Goal: Task Accomplishment & Management: Use online tool/utility

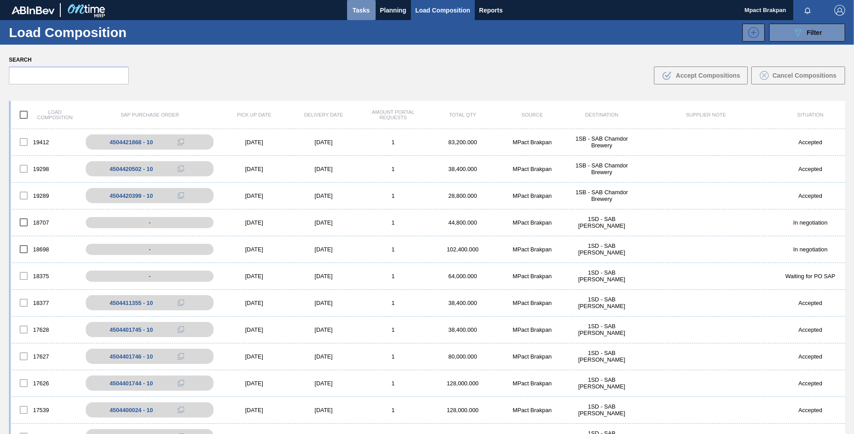
click at [359, 11] on span "Tasks" at bounding box center [361, 10] width 20 height 11
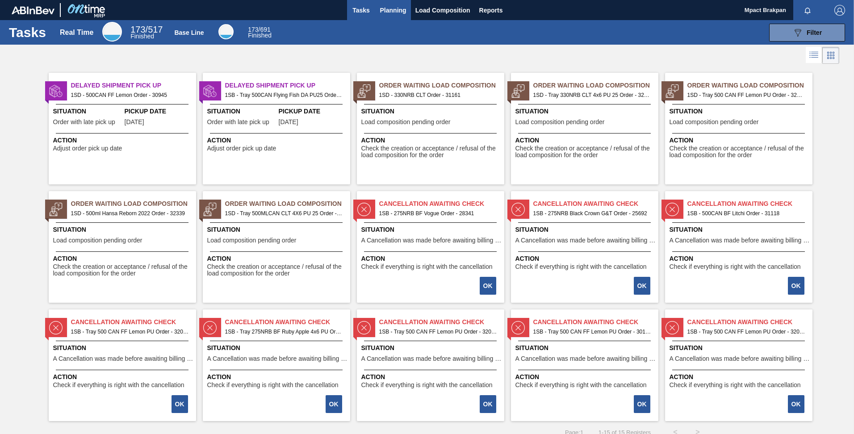
click at [392, 8] on span "Planning" at bounding box center [393, 10] width 26 height 11
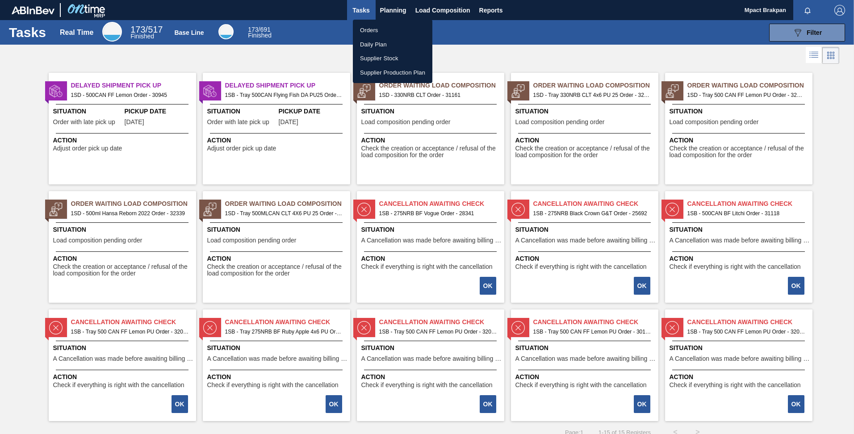
click at [375, 29] on li "Orders" at bounding box center [392, 30] width 79 height 14
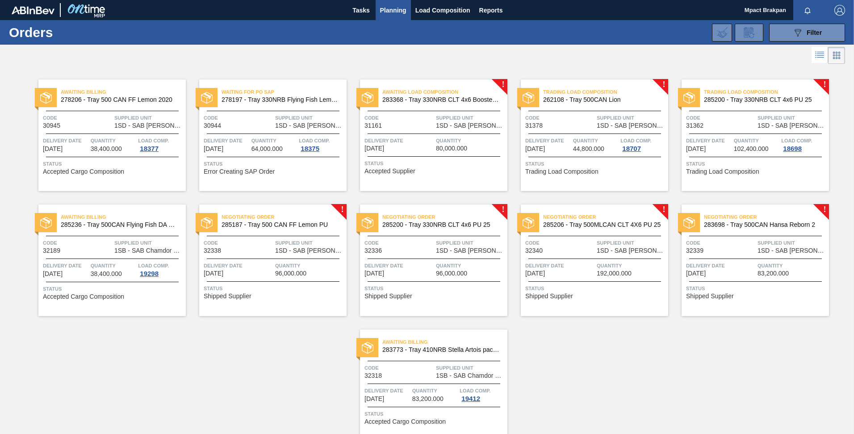
click at [267, 253] on div "Code 32338" at bounding box center [238, 246] width 69 height 16
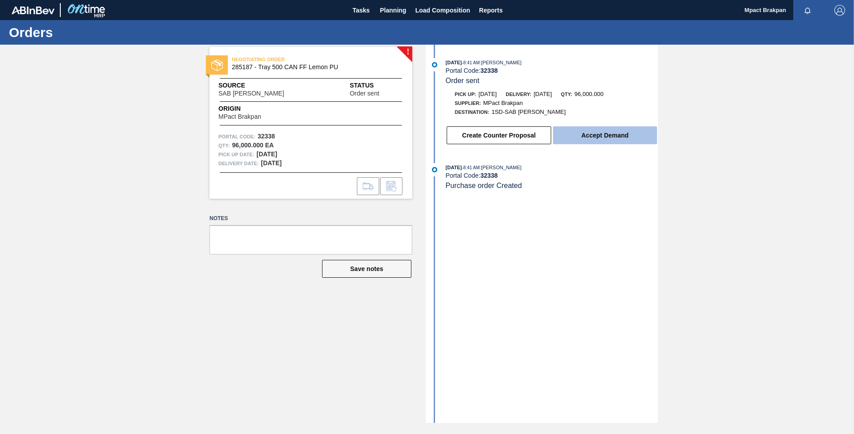
click at [594, 131] on button "Accept Demand" at bounding box center [605, 135] width 104 height 18
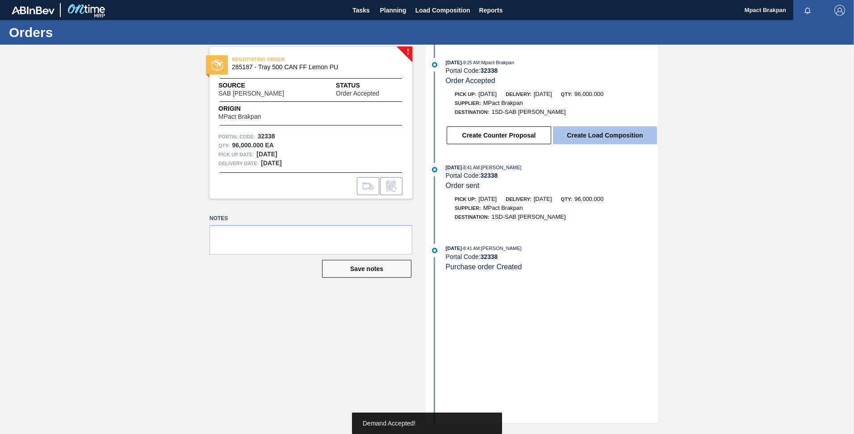
click at [594, 135] on button "Create Load Composition" at bounding box center [605, 135] width 104 height 18
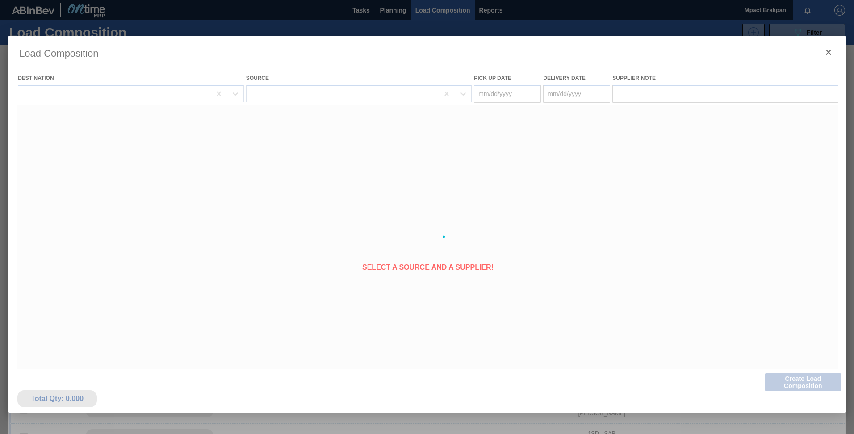
type Date "[DATE]"
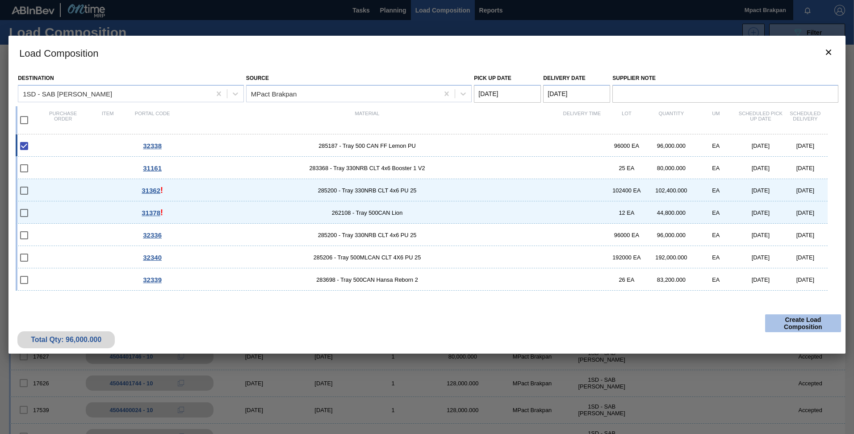
click at [815, 326] on button "Create Load Composition" at bounding box center [803, 323] width 76 height 18
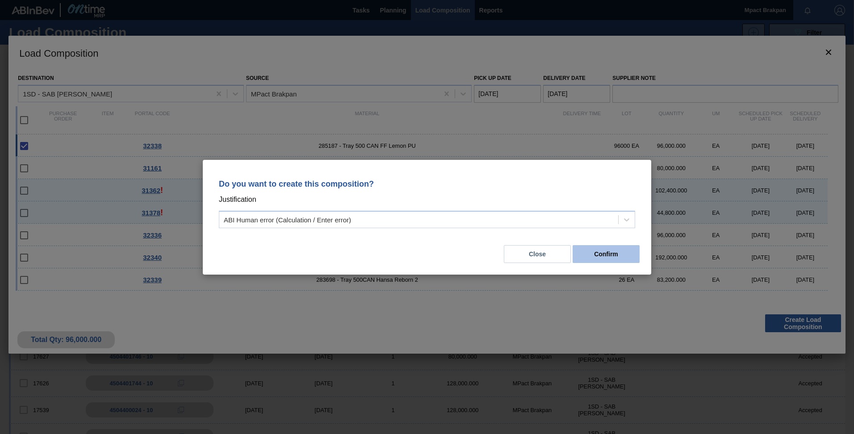
click at [613, 253] on button "Confirm" at bounding box center [605, 254] width 67 height 18
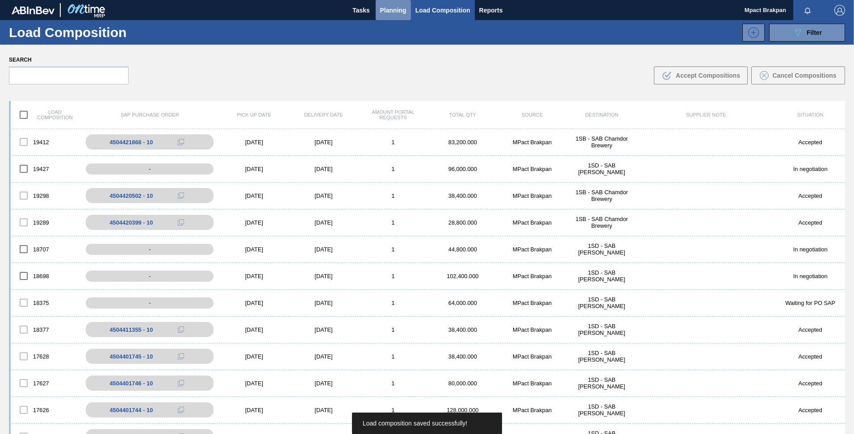
click at [387, 11] on span "Planning" at bounding box center [393, 10] width 26 height 11
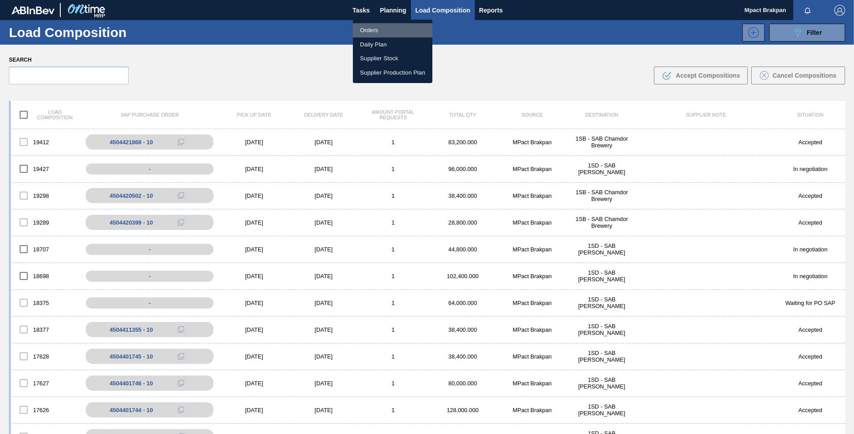
click at [368, 29] on li "Orders" at bounding box center [392, 30] width 79 height 14
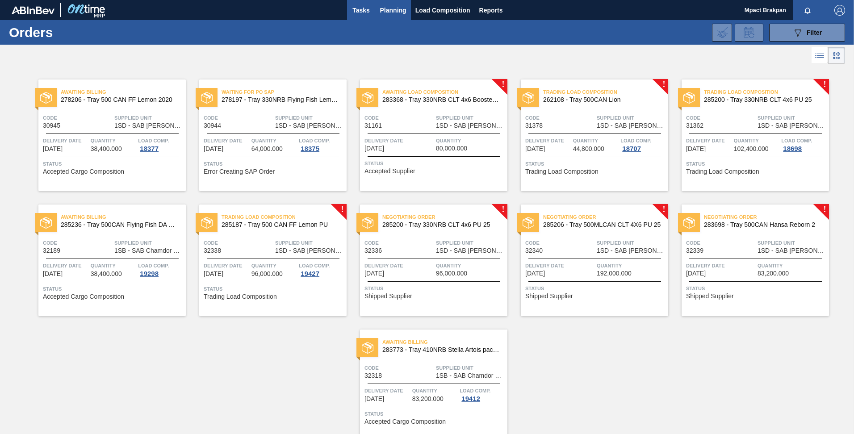
click at [359, 11] on span "Tasks" at bounding box center [361, 10] width 20 height 11
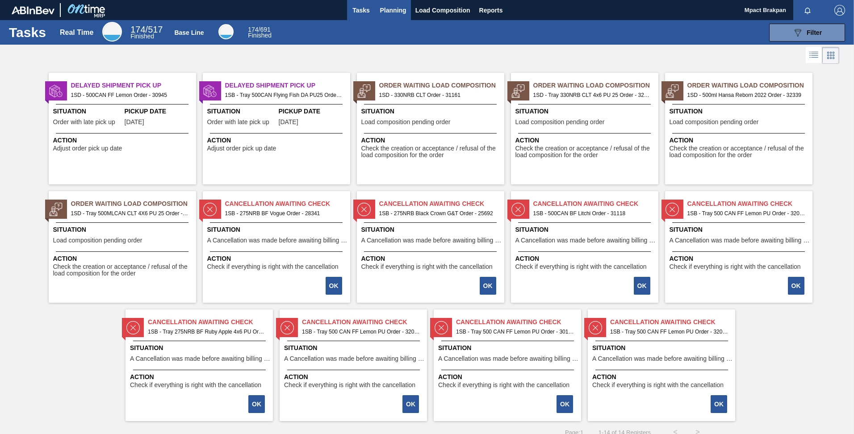
click at [389, 11] on span "Planning" at bounding box center [393, 10] width 26 height 11
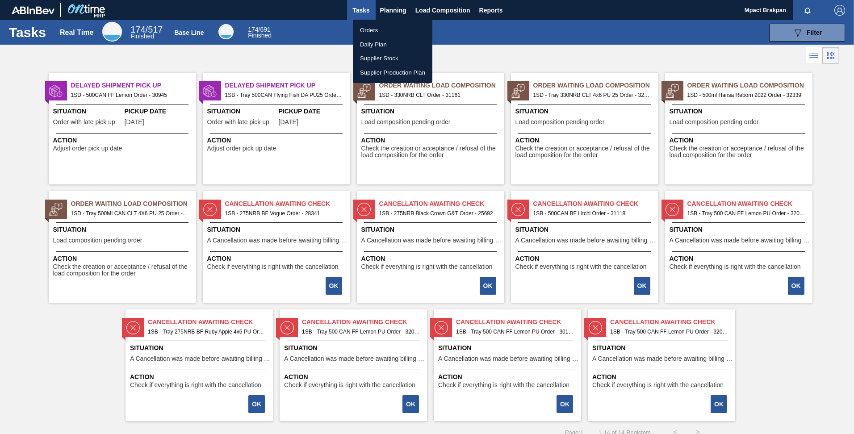
click at [369, 28] on li "Orders" at bounding box center [392, 30] width 79 height 14
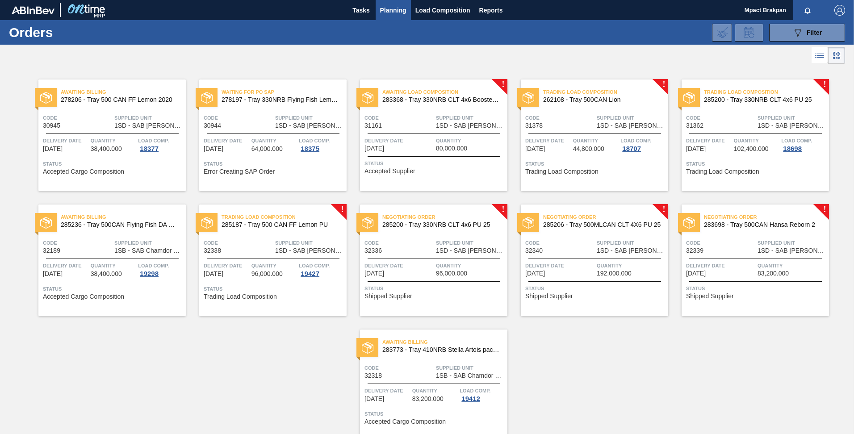
click at [447, 247] on span "Supplied Unit" at bounding box center [470, 242] width 69 height 9
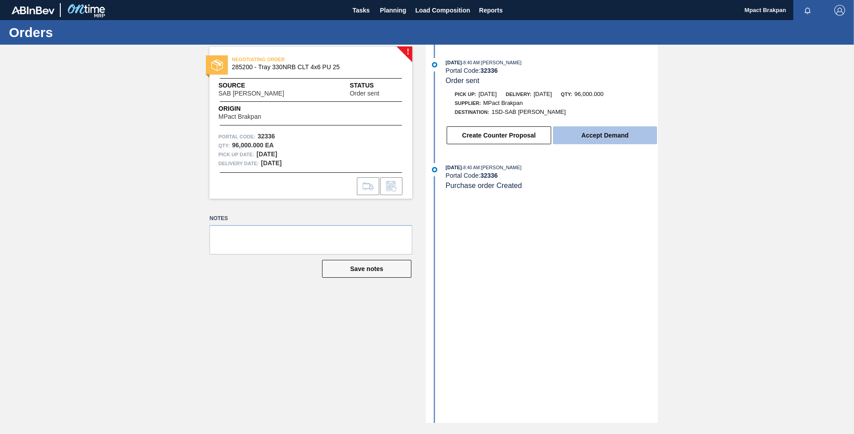
click at [609, 138] on button "Accept Demand" at bounding box center [605, 135] width 104 height 18
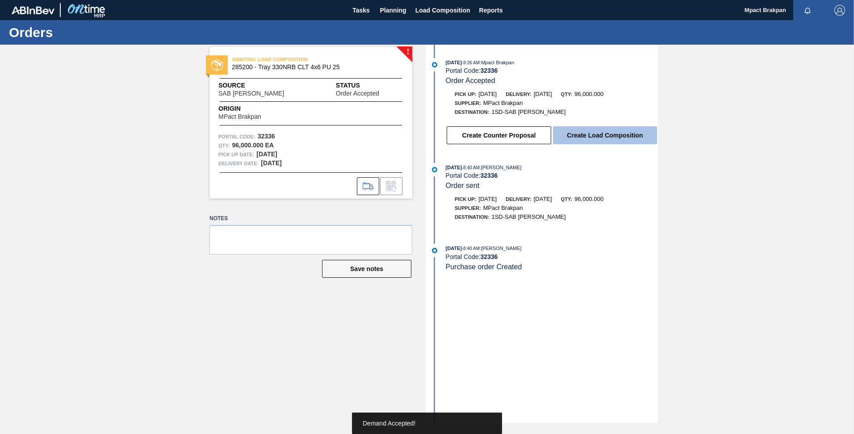
click at [581, 136] on button "Create Load Composition" at bounding box center [605, 135] width 104 height 18
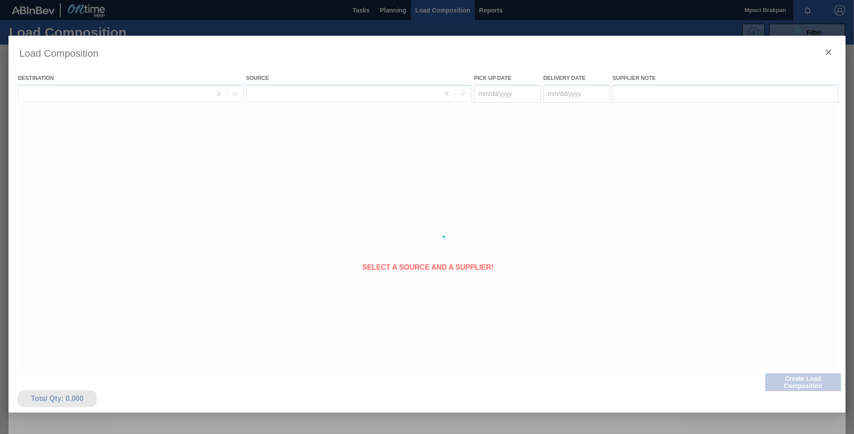
type Date "[DATE]"
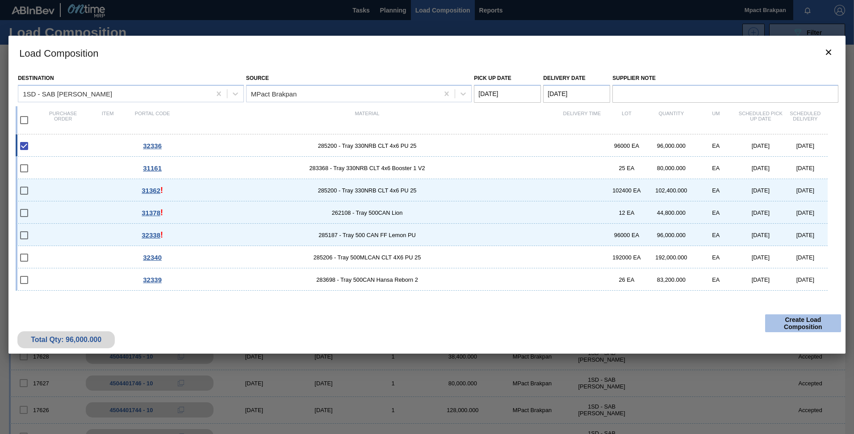
click at [808, 318] on button "Create Load Composition" at bounding box center [803, 323] width 76 height 18
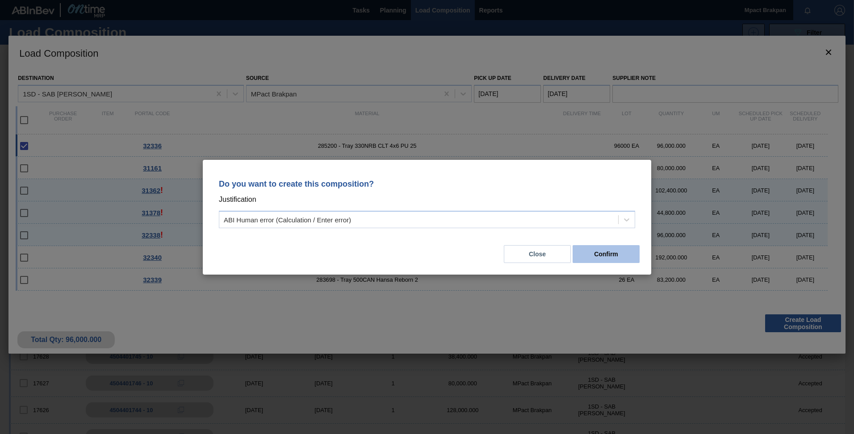
click at [611, 254] on button "Confirm" at bounding box center [605, 254] width 67 height 18
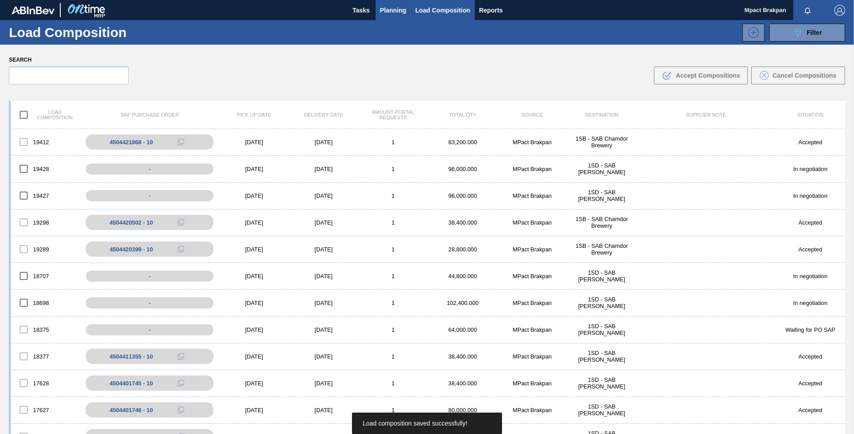
click at [399, 10] on span "Planning" at bounding box center [393, 10] width 26 height 11
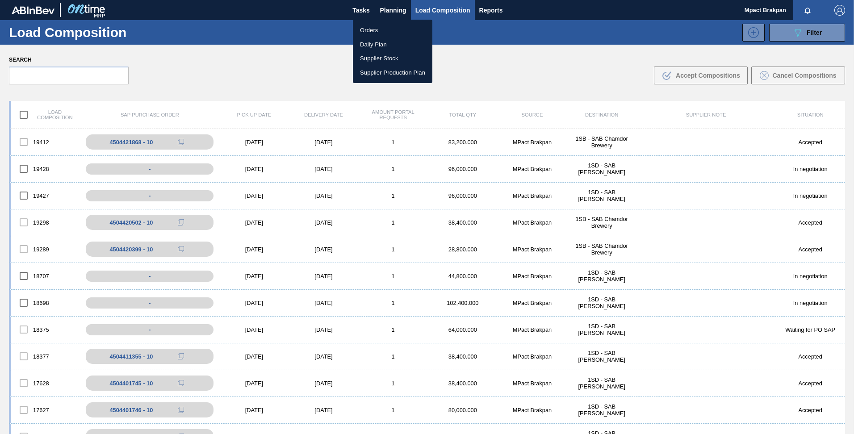
click at [369, 30] on li "Orders" at bounding box center [392, 30] width 79 height 14
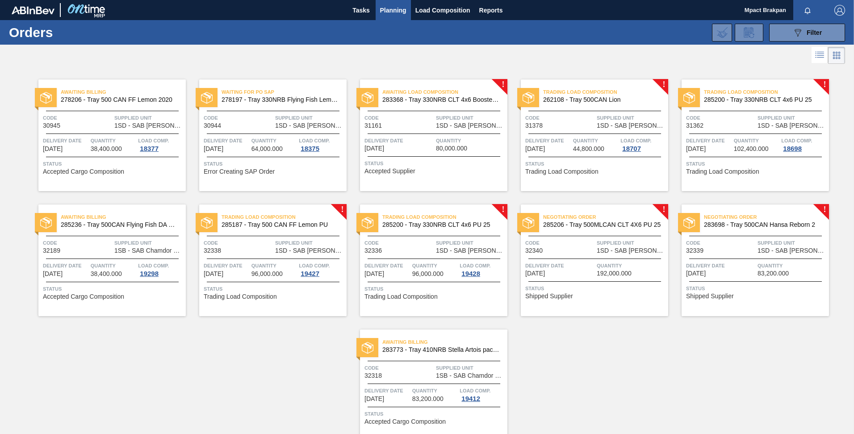
click at [584, 246] on span "Code" at bounding box center [559, 242] width 69 height 9
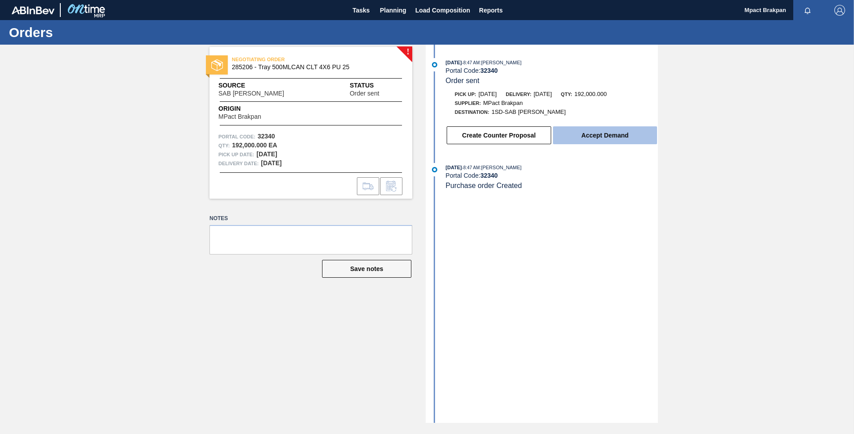
click at [597, 138] on button "Accept Demand" at bounding box center [605, 135] width 104 height 18
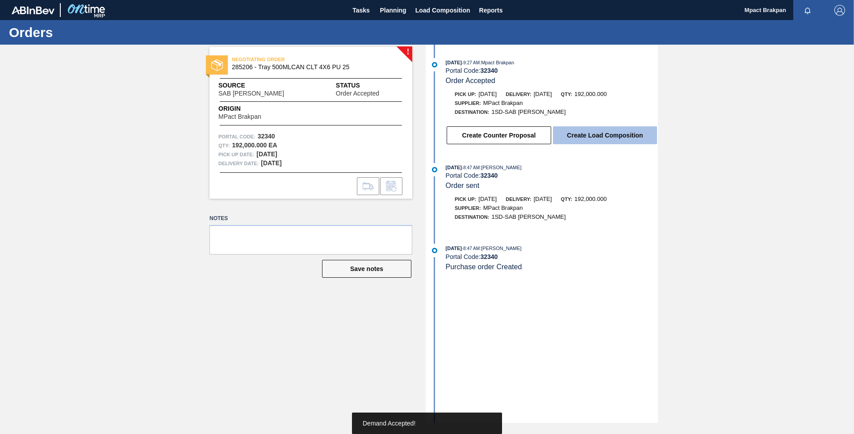
click at [595, 135] on button "Create Load Composition" at bounding box center [605, 135] width 104 height 18
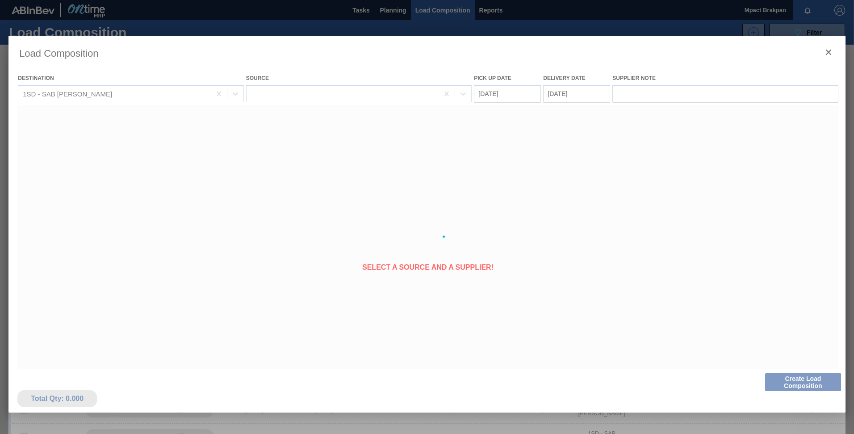
type Date "[DATE]"
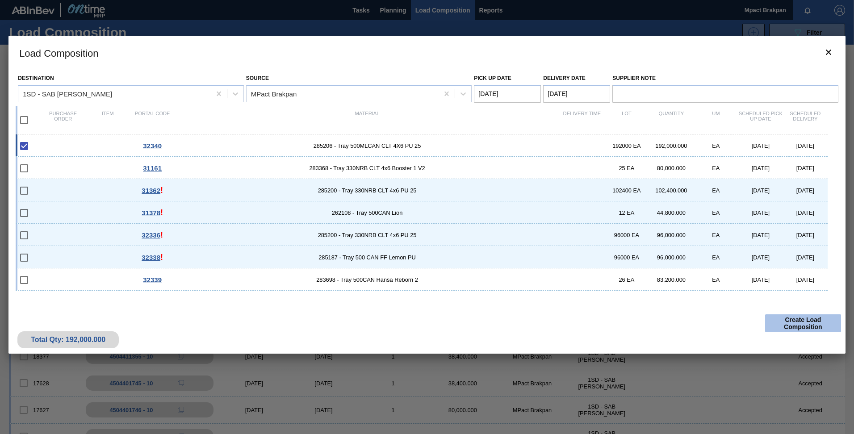
click at [806, 320] on button "Create Load Composition" at bounding box center [803, 323] width 76 height 18
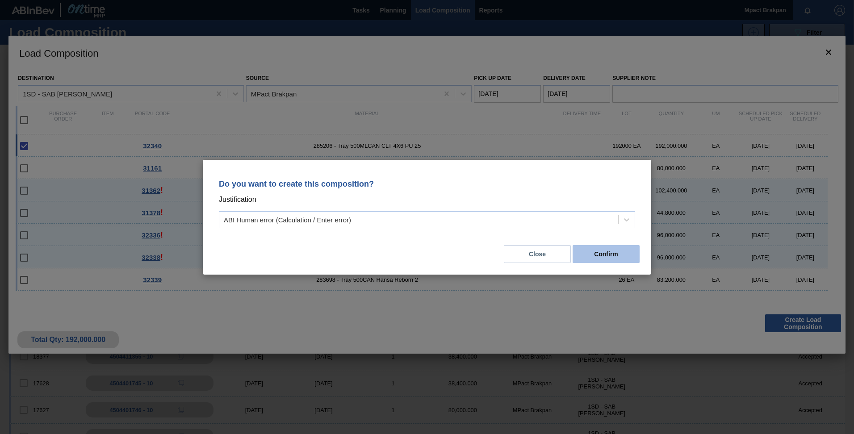
click at [610, 257] on button "Confirm" at bounding box center [605, 254] width 67 height 18
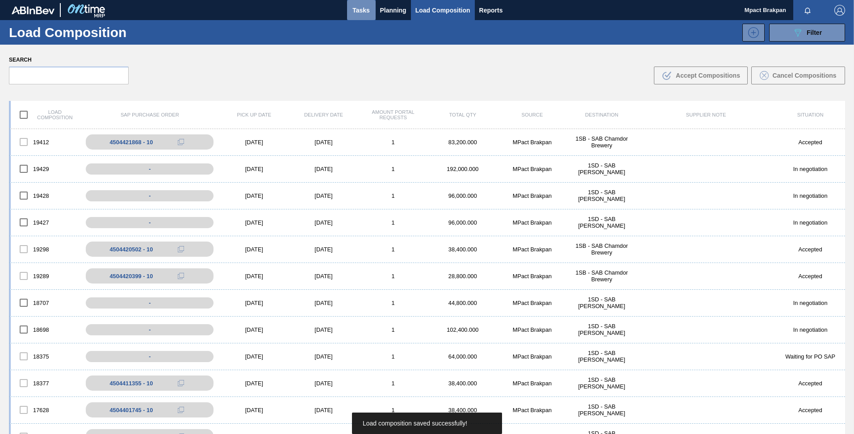
click at [363, 6] on span "Tasks" at bounding box center [361, 10] width 20 height 11
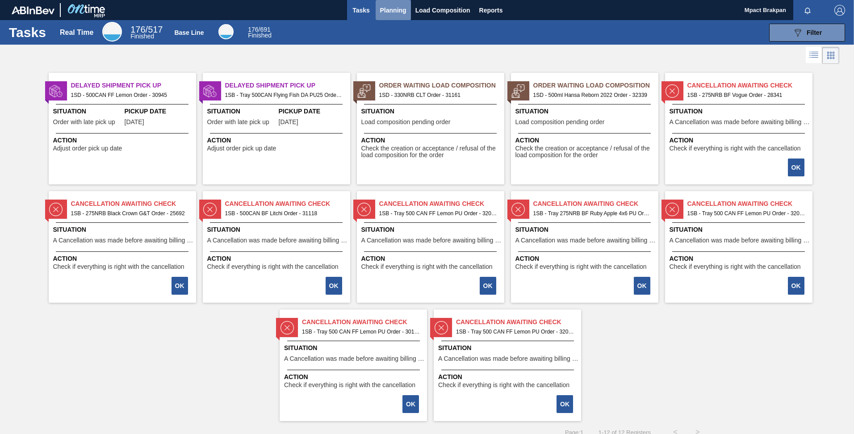
click at [392, 11] on span "Planning" at bounding box center [393, 10] width 26 height 11
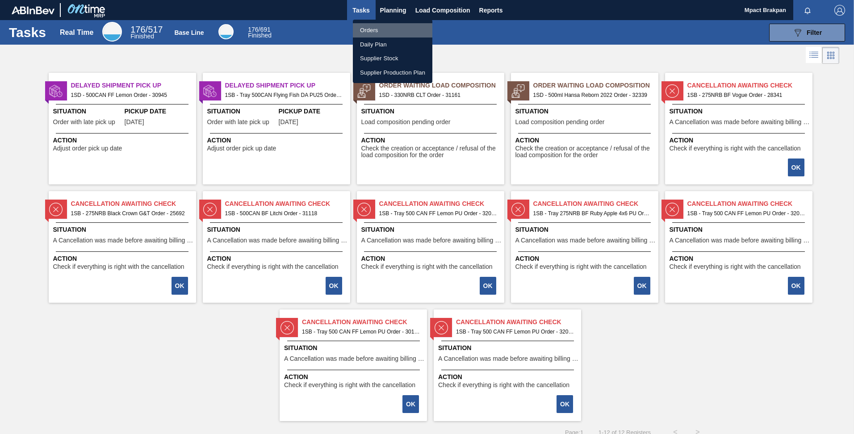
click at [367, 30] on li "Orders" at bounding box center [392, 30] width 79 height 14
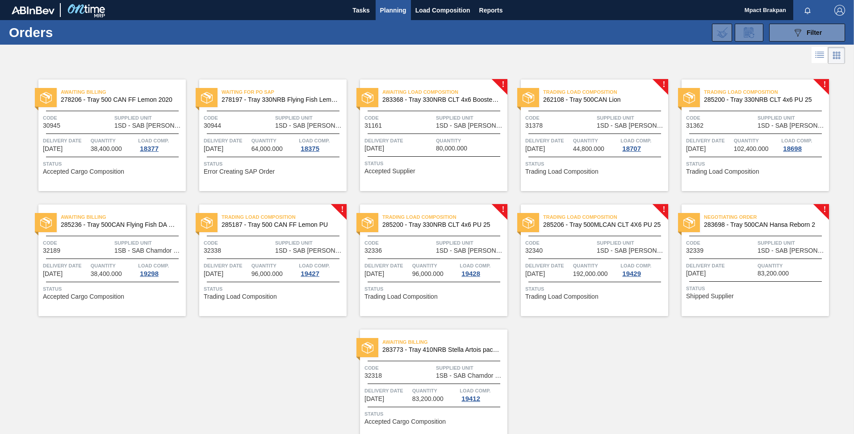
click at [774, 250] on span "1SD - SAB [PERSON_NAME]" at bounding box center [791, 250] width 69 height 7
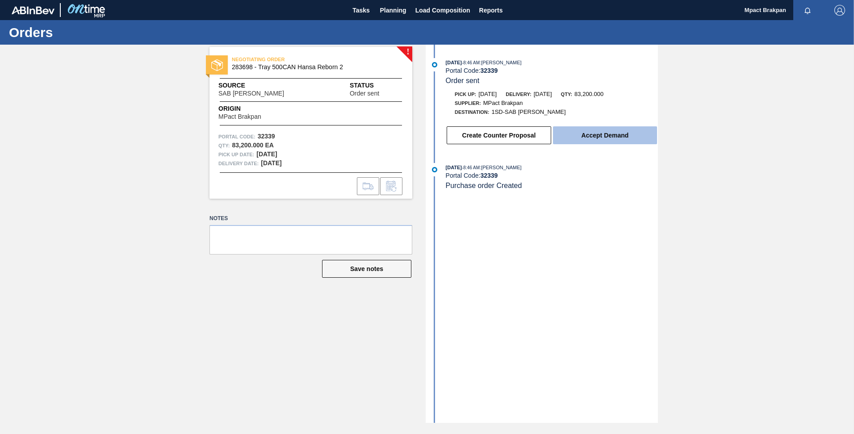
click at [599, 133] on button "Accept Demand" at bounding box center [605, 135] width 104 height 18
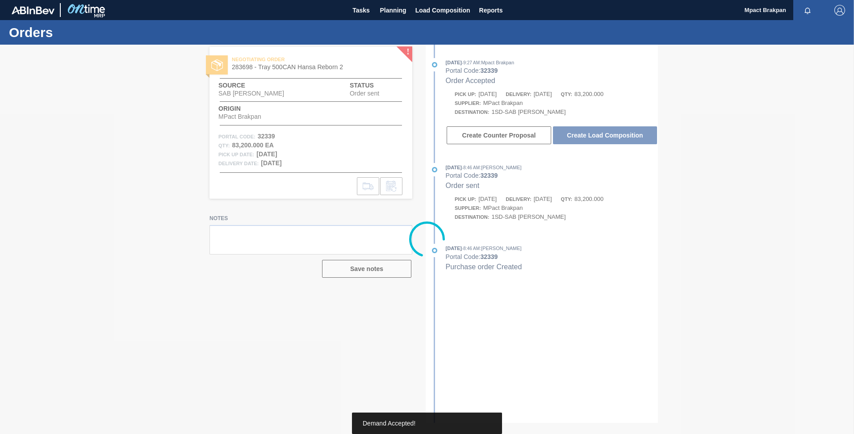
click at [599, 133] on div at bounding box center [427, 239] width 854 height 389
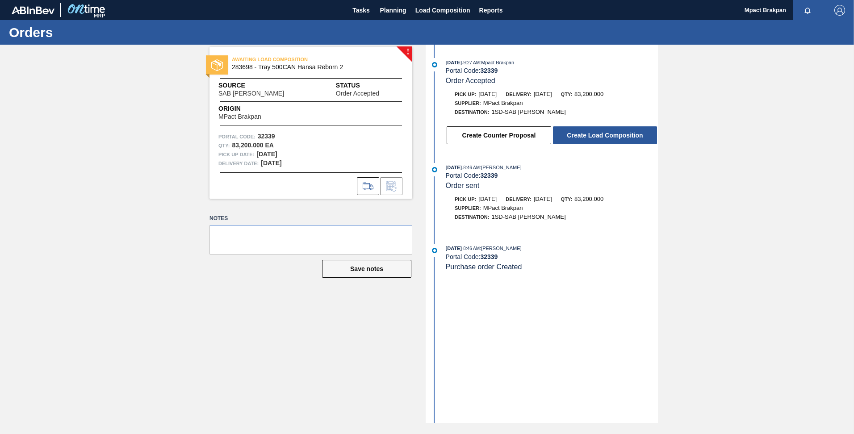
click at [599, 133] on button "Create Load Composition" at bounding box center [605, 135] width 104 height 18
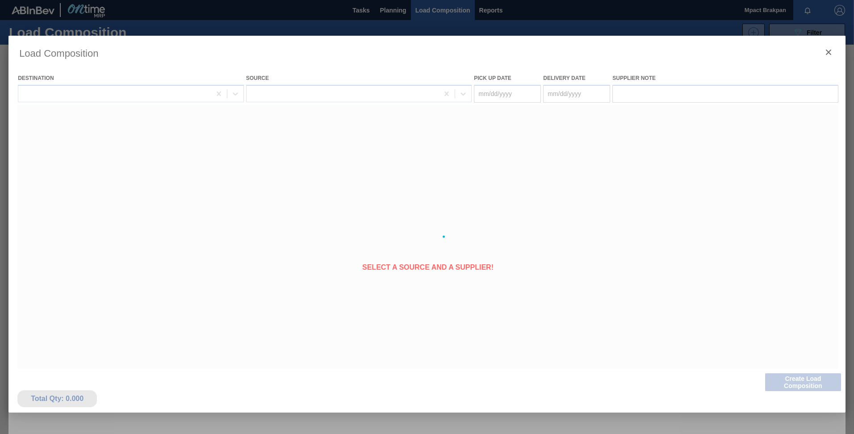
type Date "[DATE]"
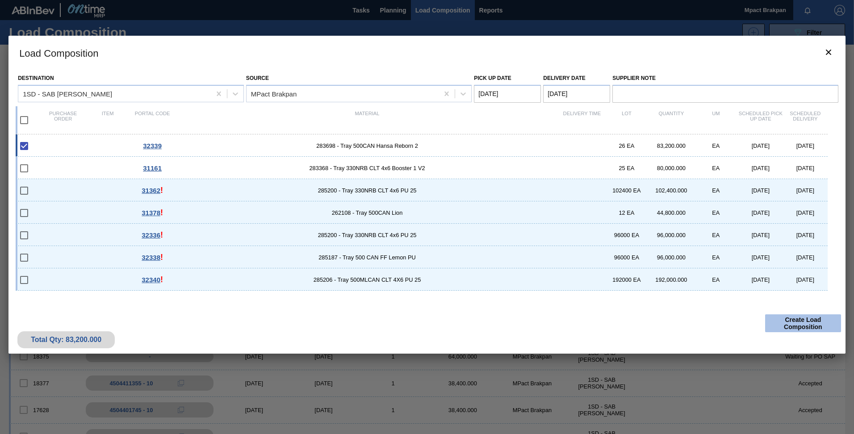
click at [800, 324] on button "Create Load Composition" at bounding box center [803, 323] width 76 height 18
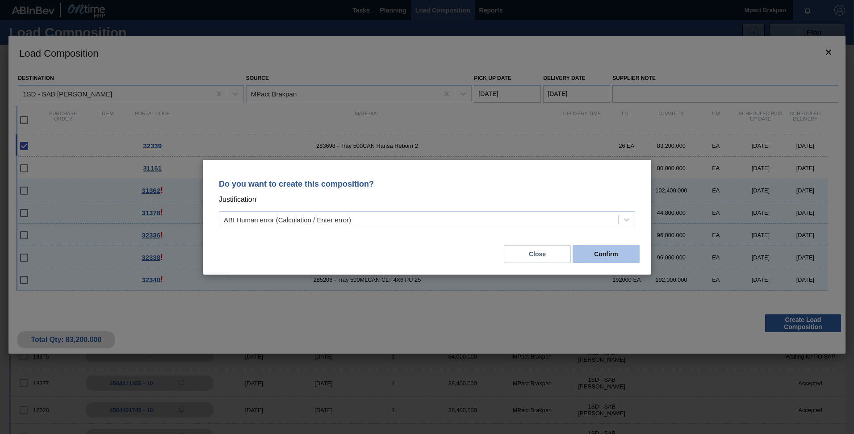
click at [601, 252] on button "Confirm" at bounding box center [605, 254] width 67 height 18
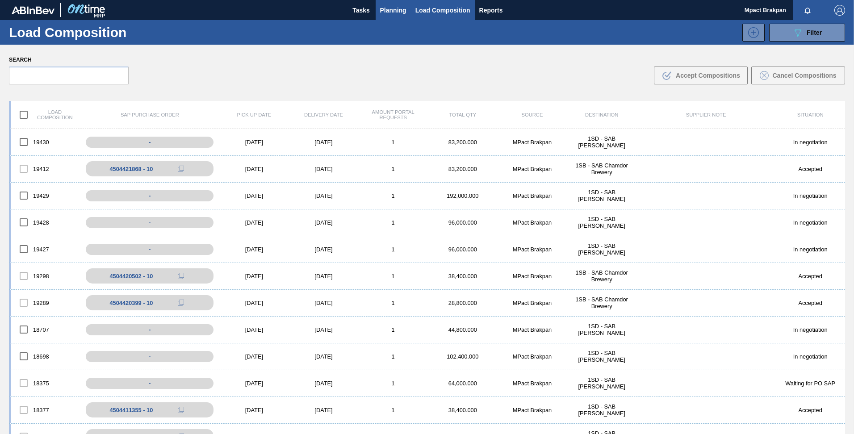
click at [383, 9] on span "Planning" at bounding box center [393, 10] width 26 height 11
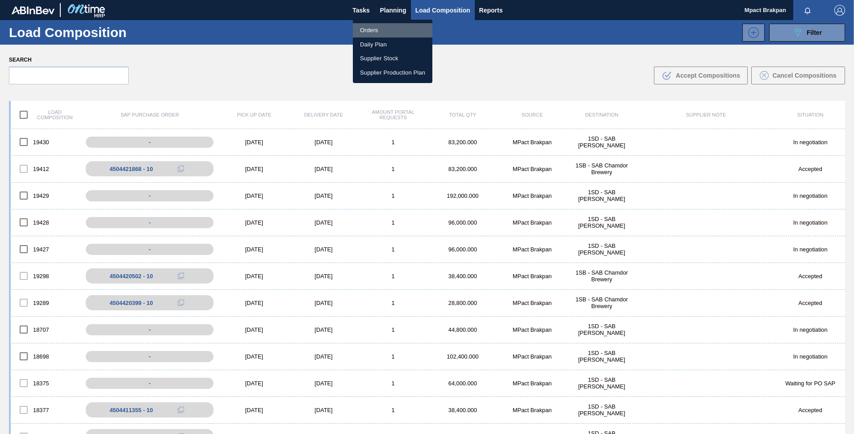
click at [371, 29] on li "Orders" at bounding box center [392, 30] width 79 height 14
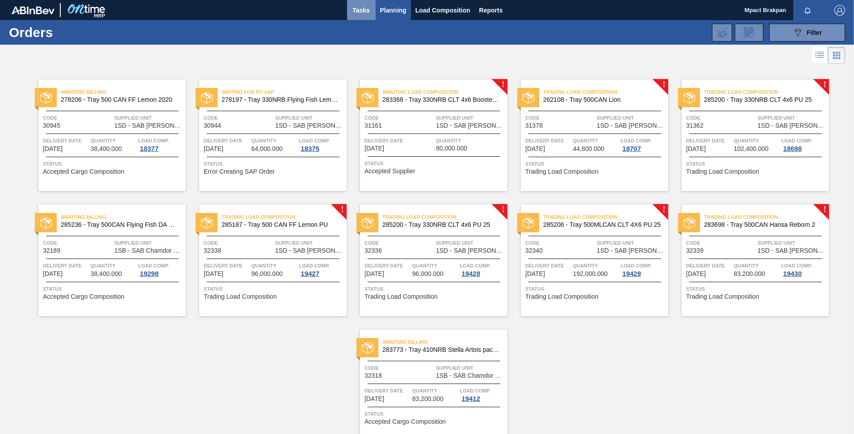
click at [361, 11] on span "Tasks" at bounding box center [361, 10] width 20 height 11
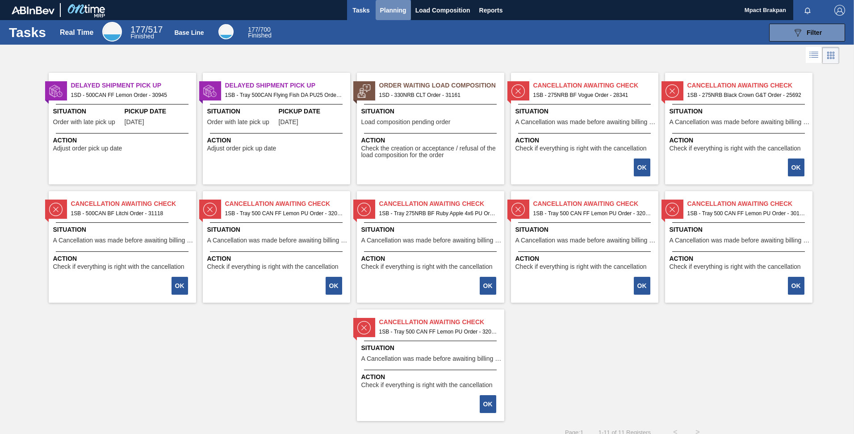
click at [387, 12] on span "Planning" at bounding box center [393, 10] width 26 height 11
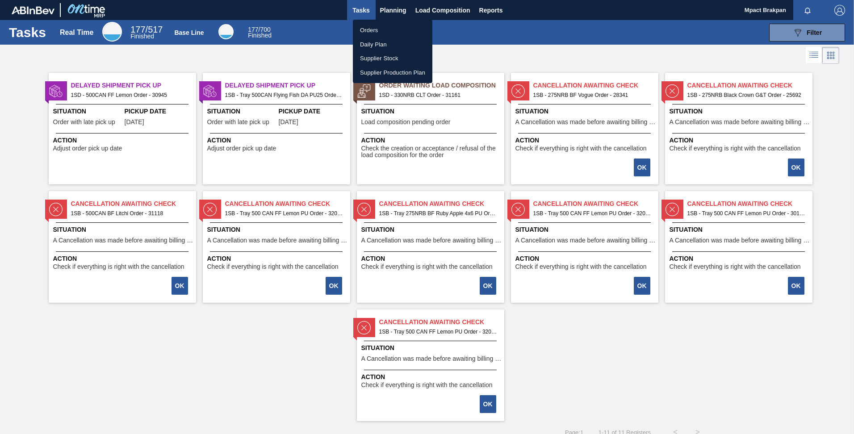
click at [483, 63] on div at bounding box center [427, 217] width 854 height 434
